Goal: Information Seeking & Learning: Learn about a topic

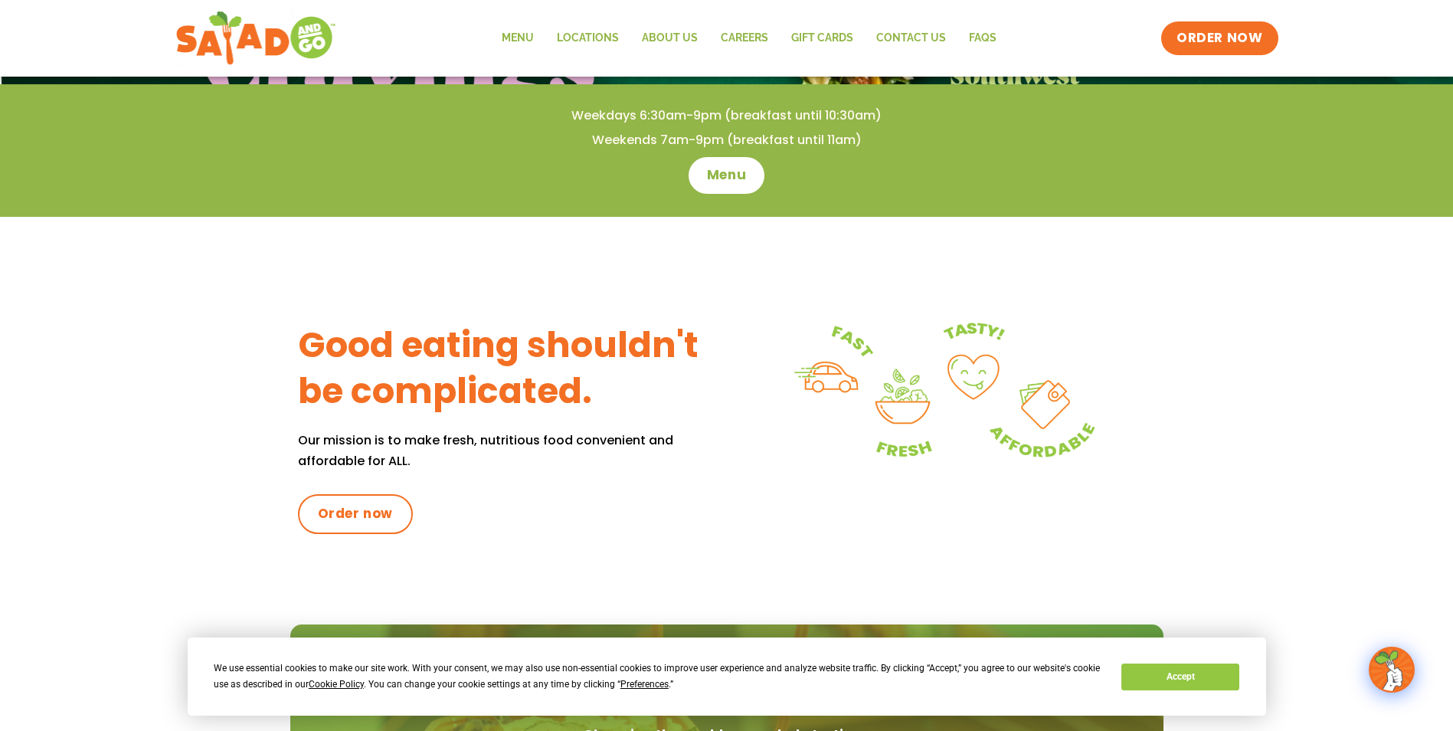
scroll to position [153, 0]
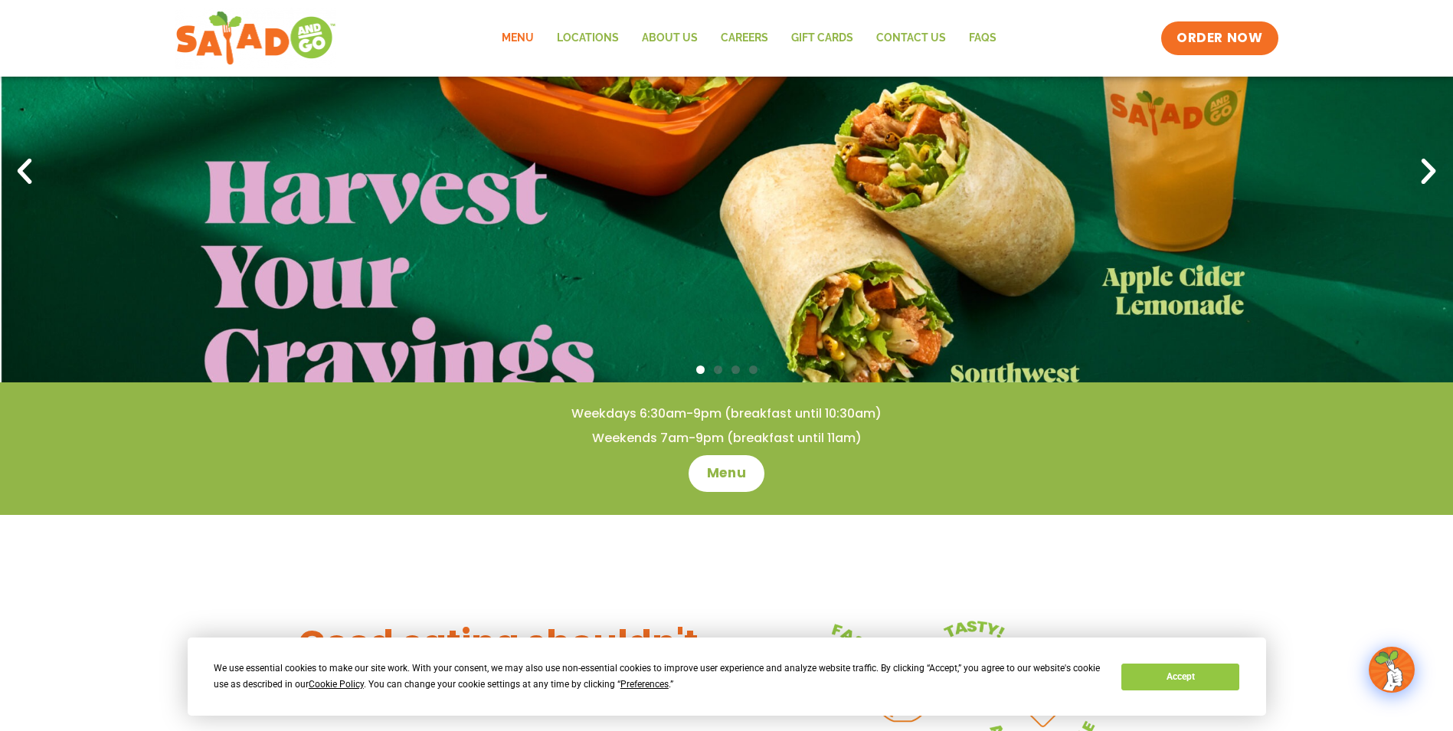
click at [507, 34] on link "Menu" at bounding box center [517, 38] width 55 height 35
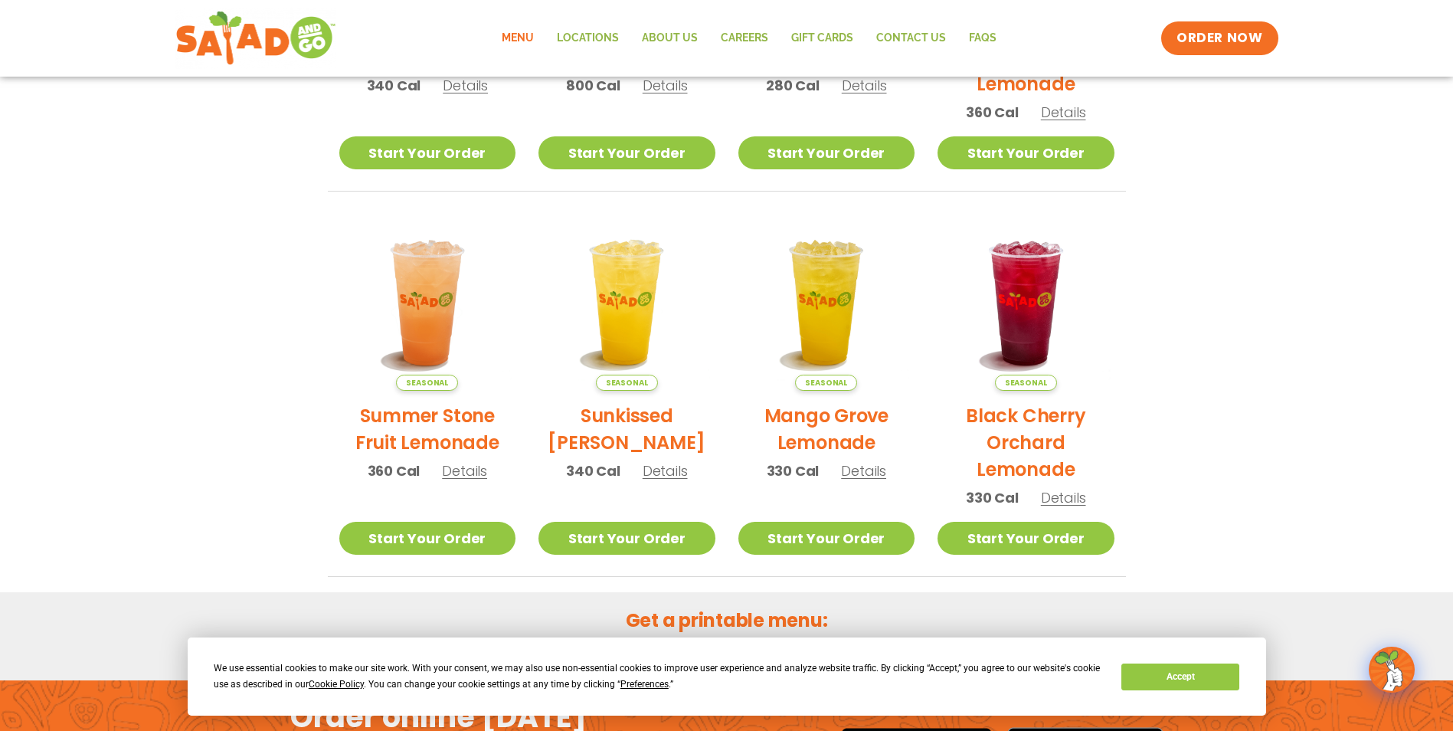
scroll to position [788, 0]
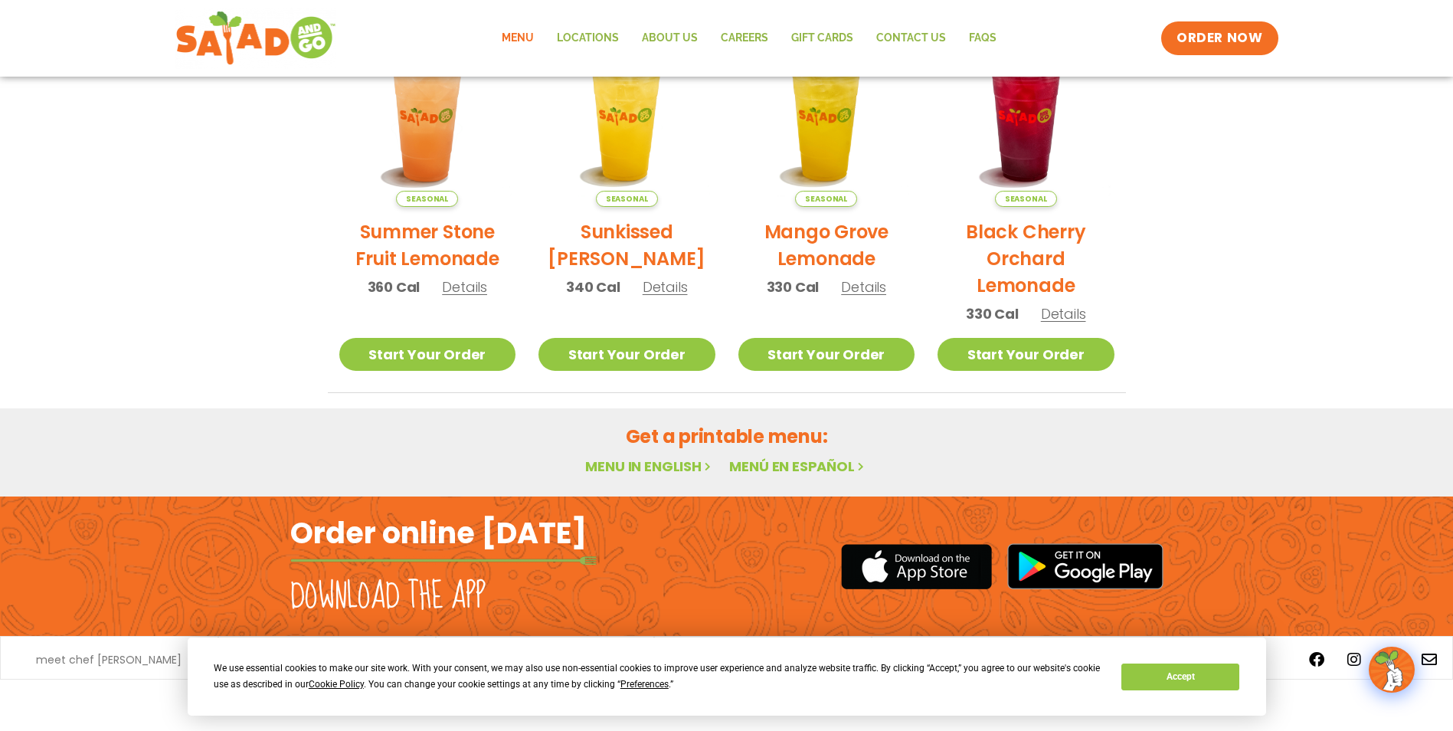
click at [685, 464] on link "Menu in English" at bounding box center [649, 466] width 129 height 19
click at [1210, 667] on button "Accept" at bounding box center [1181, 676] width 118 height 27
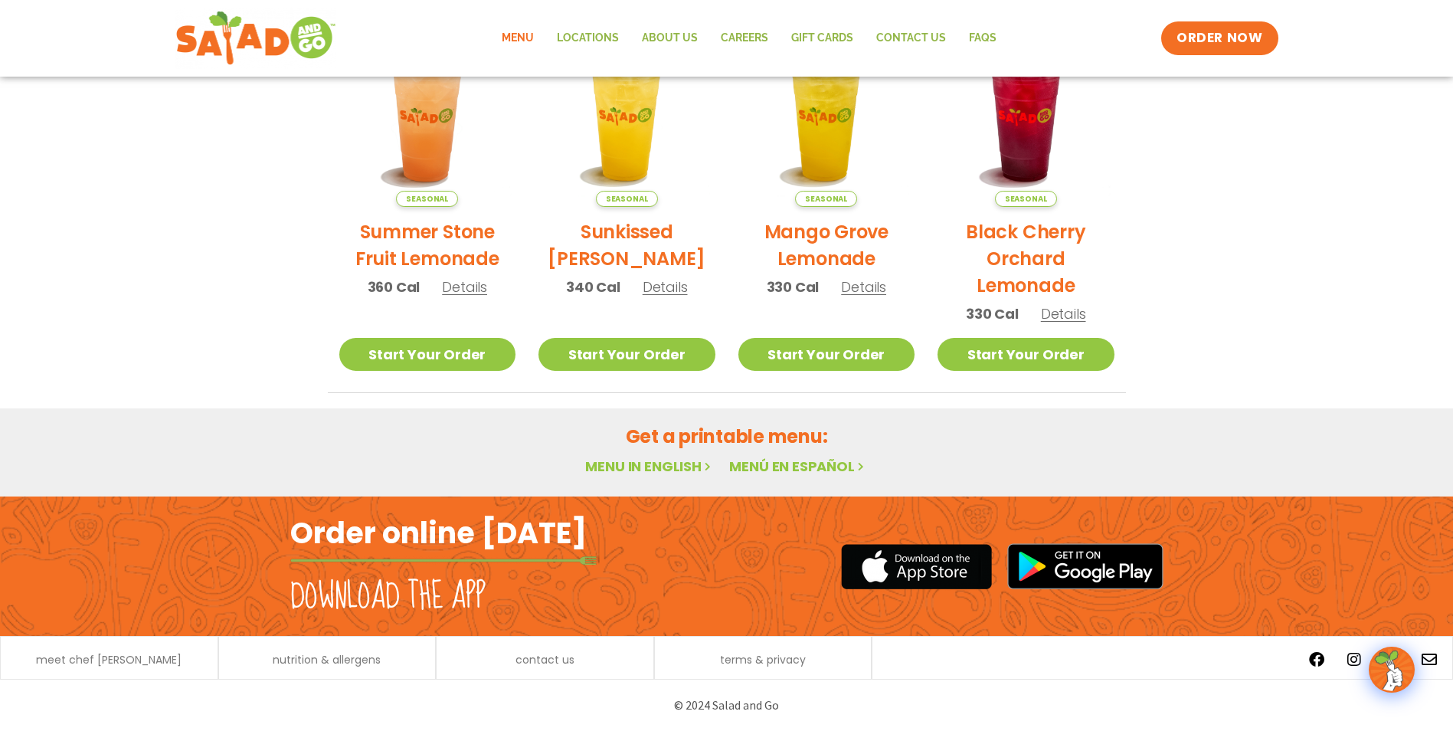
click at [778, 443] on h2 "Get a printable menu:" at bounding box center [727, 436] width 798 height 27
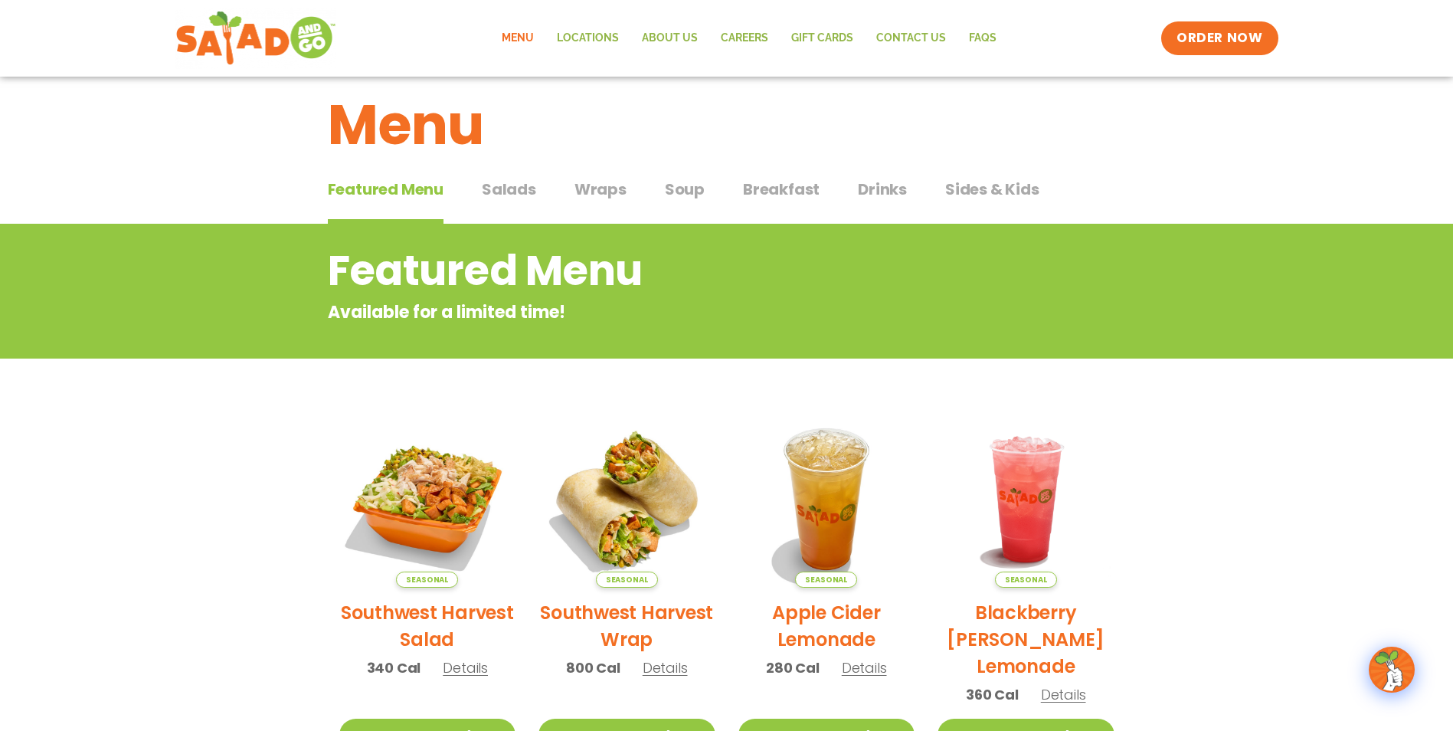
scroll to position [0, 0]
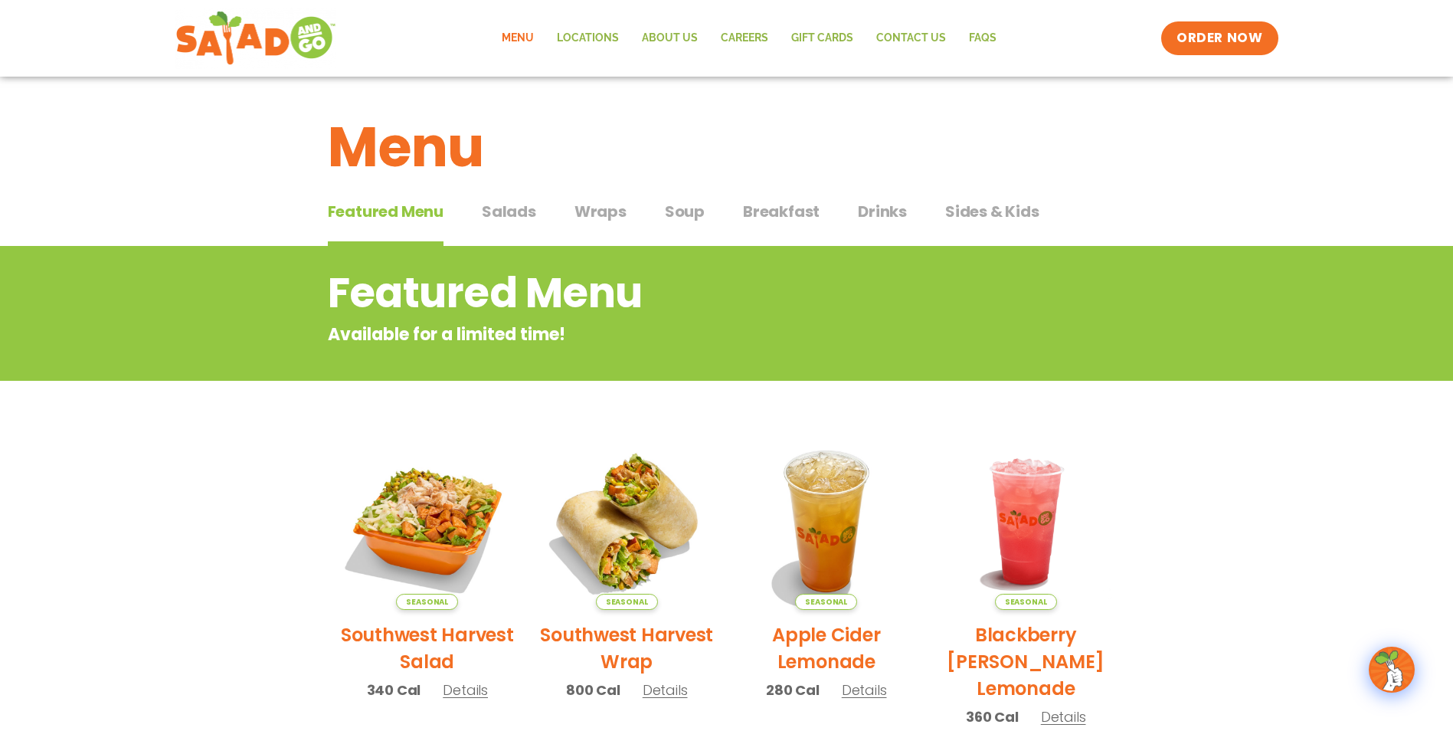
click at [589, 227] on button "Wraps Wraps" at bounding box center [601, 223] width 52 height 47
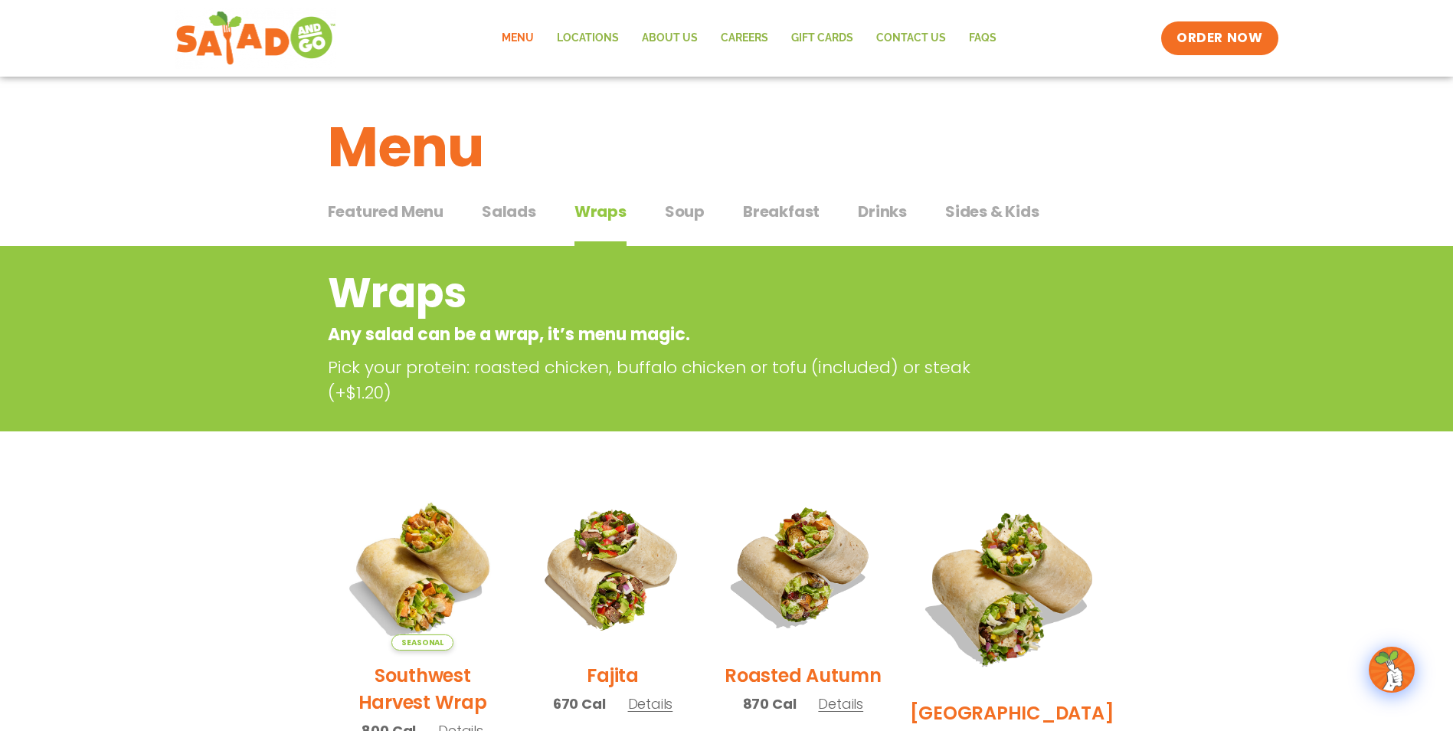
click at [534, 220] on span "Salads" at bounding box center [509, 211] width 54 height 23
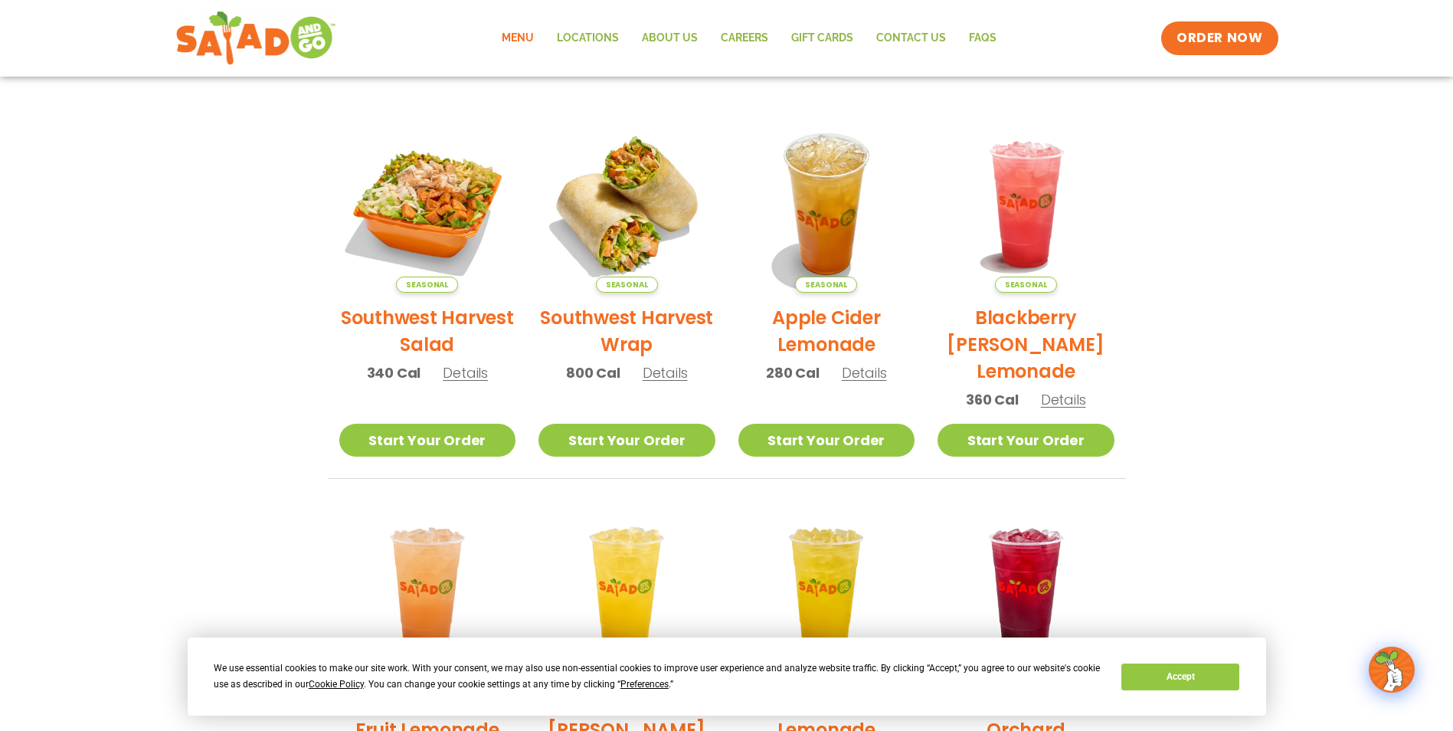
scroll to position [383, 0]
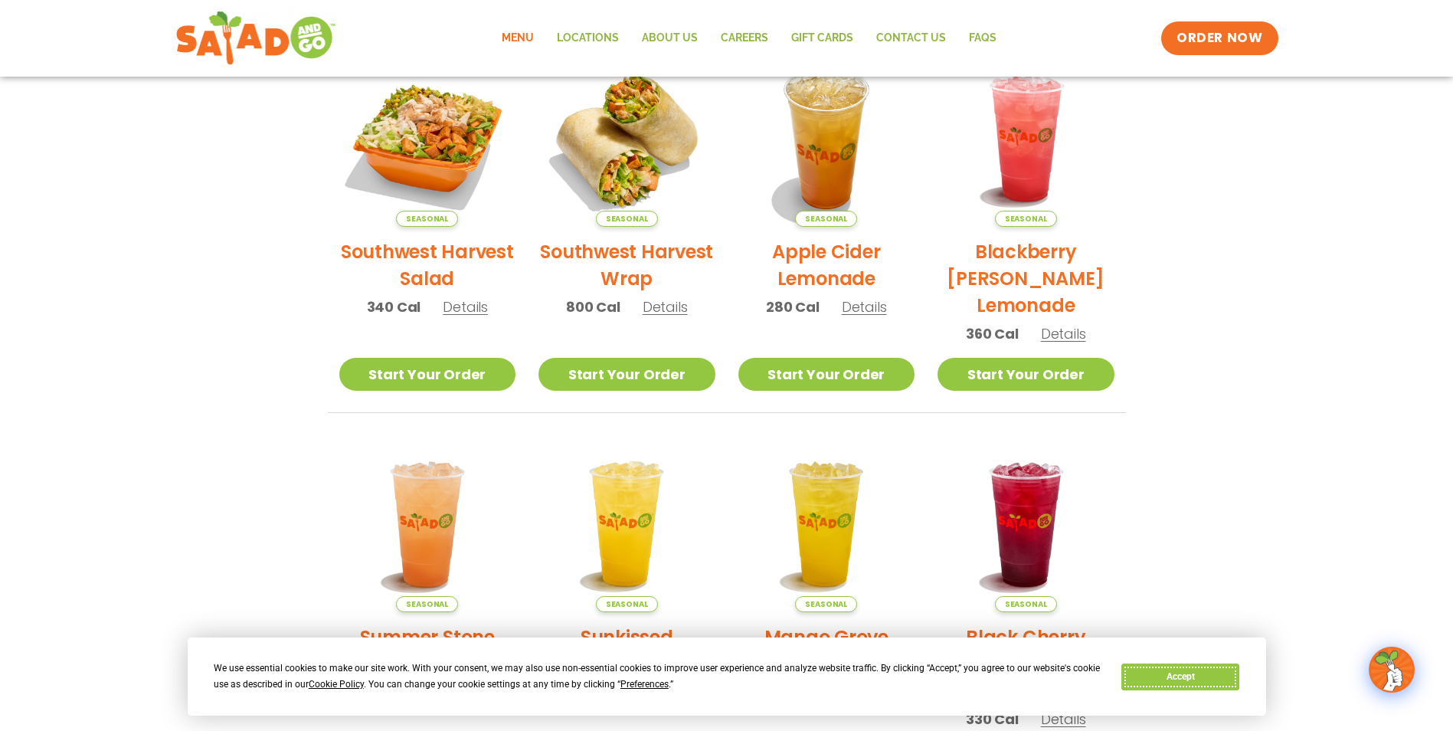
click at [1147, 684] on button "Accept" at bounding box center [1181, 676] width 118 height 27
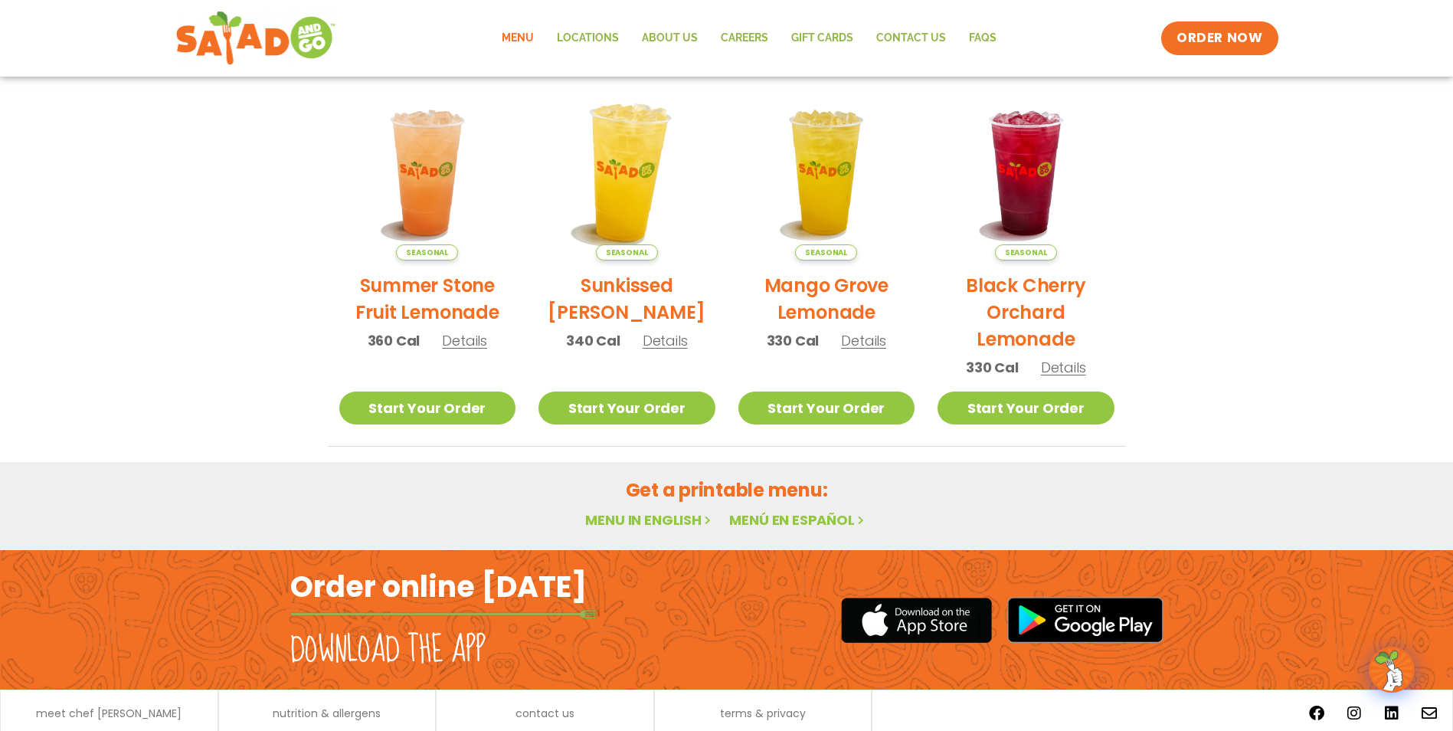
scroll to position [788, 0]
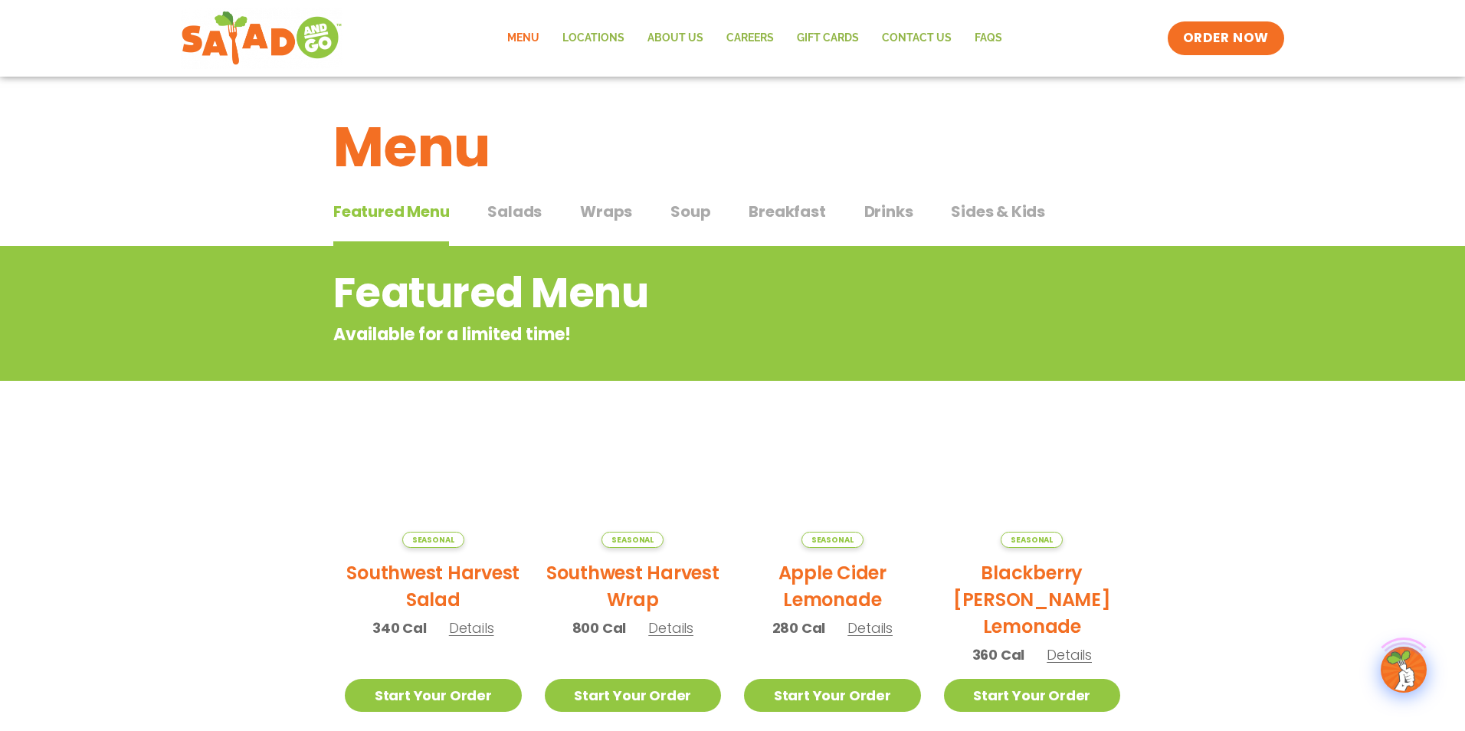
click at [663, 271] on h2 "Featured Menu" at bounding box center [670, 293] width 675 height 62
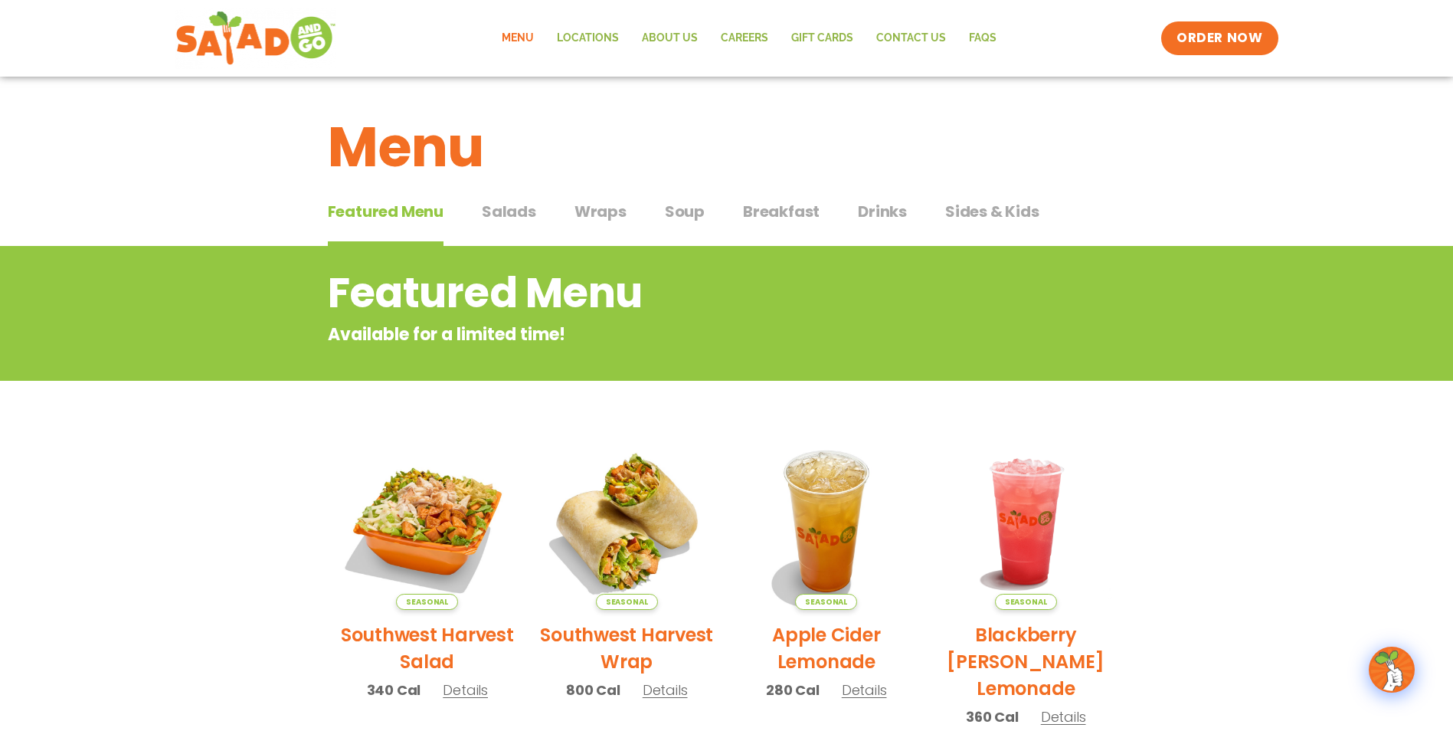
click at [489, 237] on button "Salads Salads" at bounding box center [509, 223] width 54 height 47
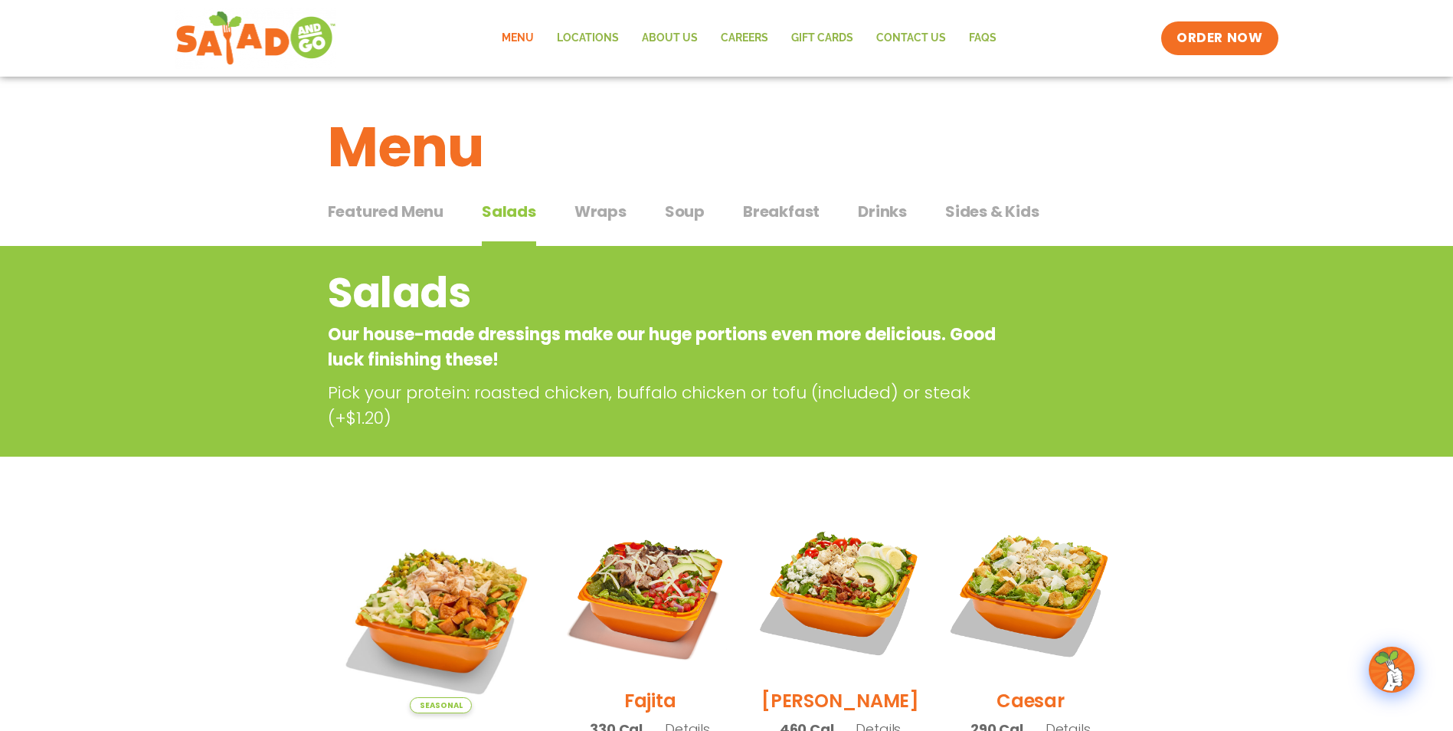
click at [614, 225] on button "Wraps Wraps" at bounding box center [601, 223] width 52 height 47
